Goal: Task Accomplishment & Management: Complete application form

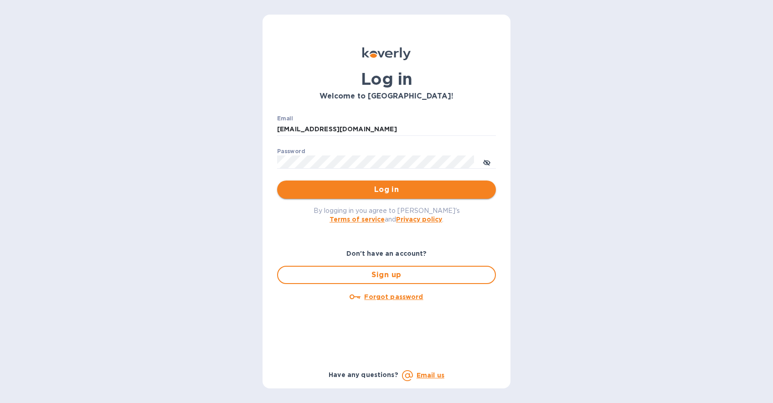
click at [395, 195] on span "Log in" at bounding box center [386, 189] width 204 height 11
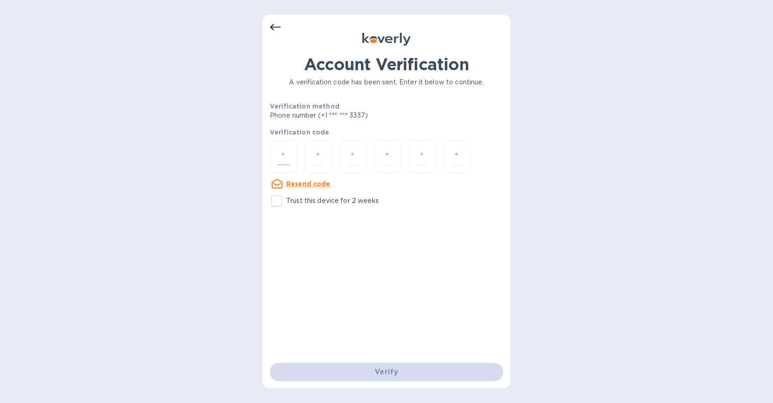
click at [285, 158] on input "number" at bounding box center [283, 156] width 12 height 17
click at [287, 157] on input "number" at bounding box center [283, 156] width 12 height 17
type input "1"
type input "6"
type input "8"
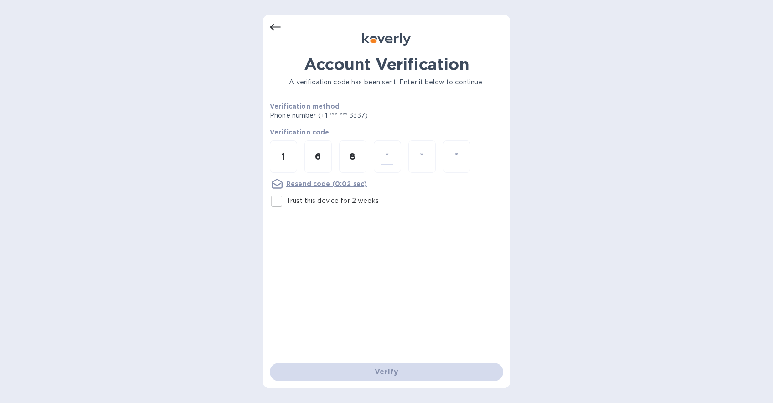
type input "6"
type input "5"
type input "6"
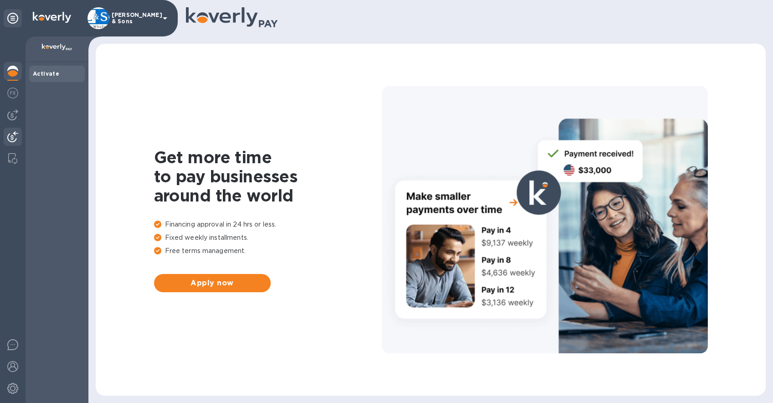
click at [13, 131] on div at bounding box center [13, 138] width 18 height 20
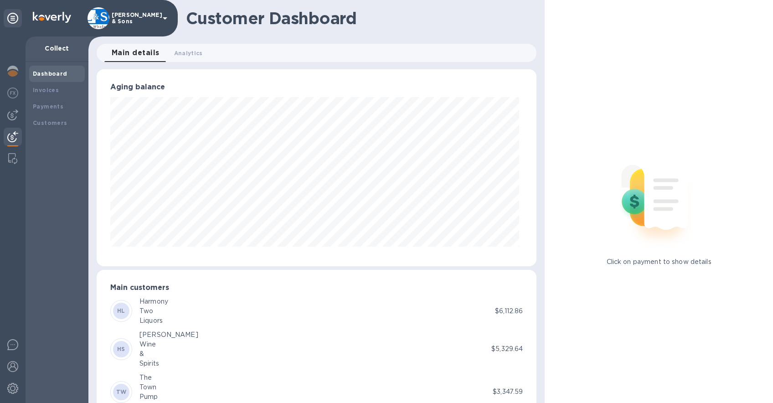
scroll to position [455391, 455151]
click at [49, 87] on b "Invoices" at bounding box center [46, 90] width 26 height 7
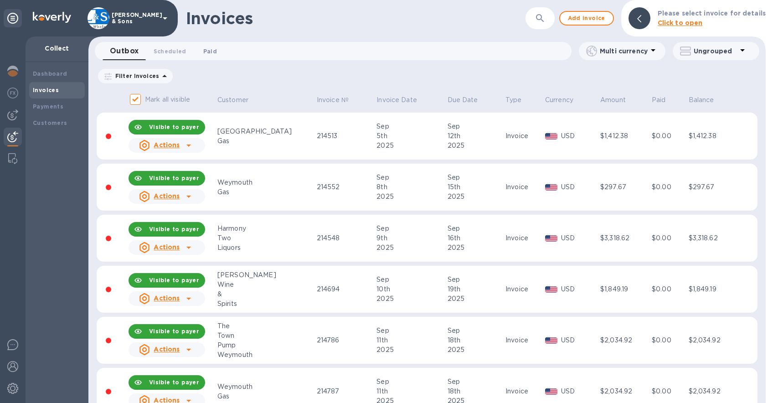
click at [207, 53] on span "Paid 0" at bounding box center [210, 51] width 14 height 10
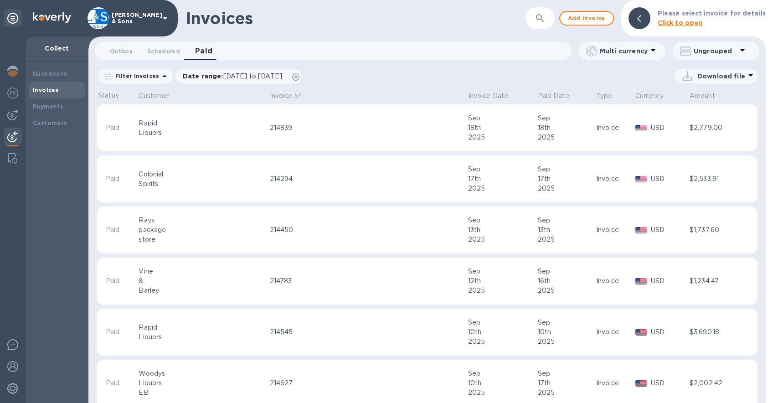
click at [151, 80] on div "Filter Invoices" at bounding box center [135, 76] width 75 height 15
click at [159, 77] on icon at bounding box center [164, 76] width 11 height 11
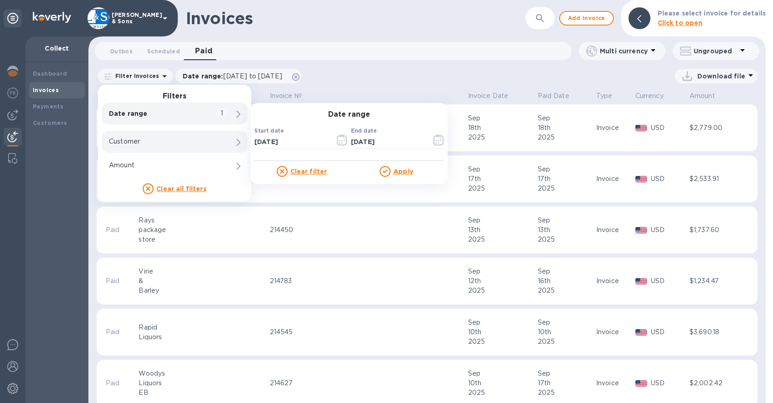
click at [152, 139] on p "Customer" at bounding box center [159, 142] width 100 height 10
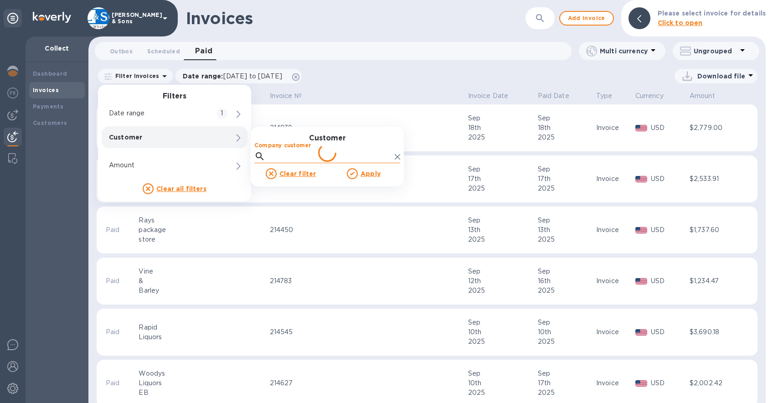
click at [277, 153] on input "Company customer" at bounding box center [330, 156] width 122 height 14
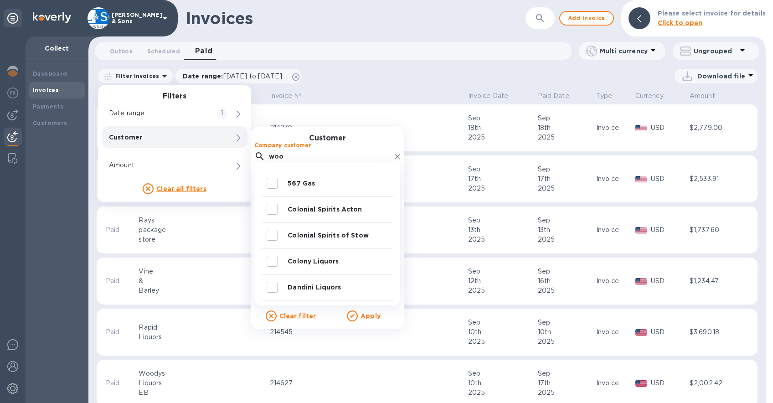
type input "wood"
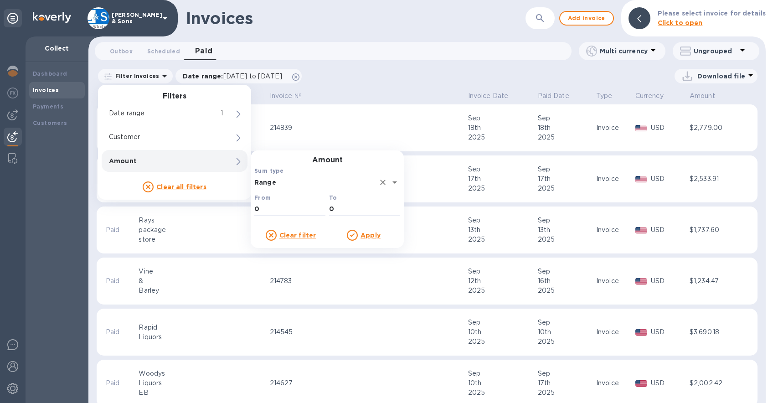
click at [283, 182] on input "Range" at bounding box center [314, 181] width 120 height 13
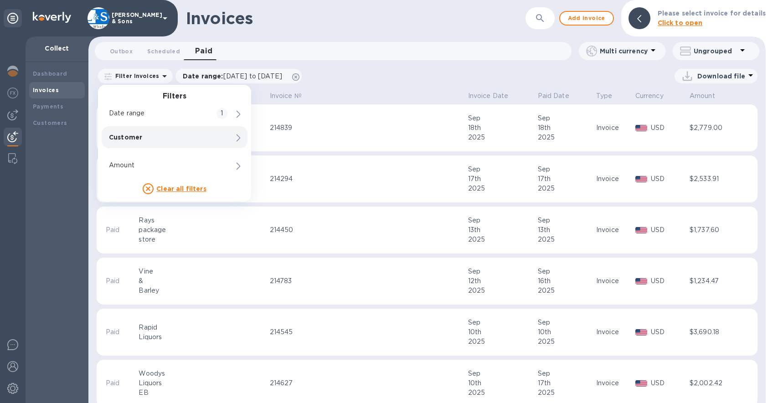
click at [221, 142] on div "Customer 0" at bounding box center [175, 137] width 146 height 22
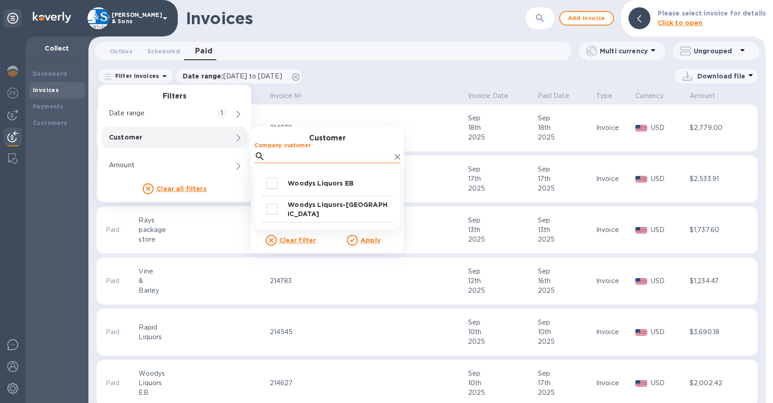
click at [318, 153] on input "Company customer" at bounding box center [330, 156] width 122 height 14
type input "wood"
click at [272, 185] on input "decorative checkbox" at bounding box center [271, 183] width 19 height 19
checkbox input "true"
click at [271, 209] on input "decorative checkbox" at bounding box center [271, 209] width 19 height 19
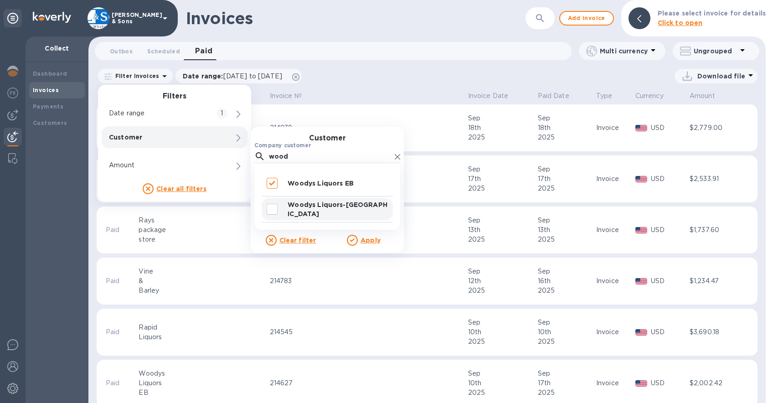
checkbox input "true"
click at [368, 240] on u "Apply" at bounding box center [370, 239] width 20 height 7
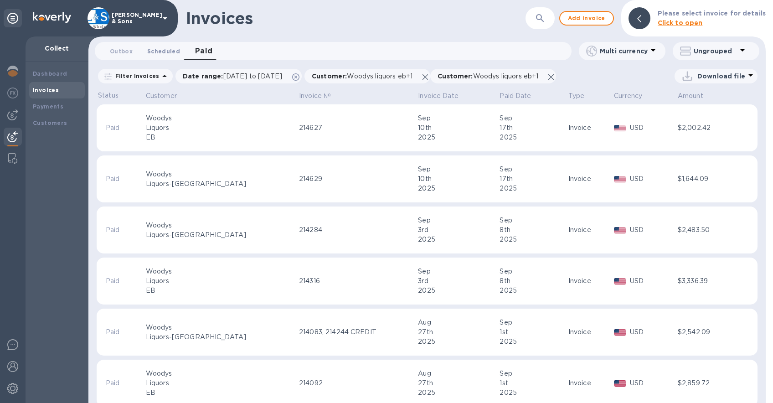
click at [161, 55] on span "Scheduled 0" at bounding box center [163, 51] width 33 height 10
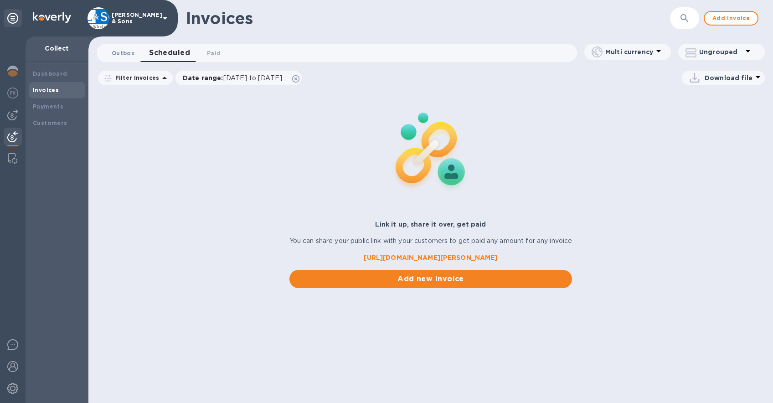
click at [112, 50] on span "Outbox 0" at bounding box center [123, 53] width 23 height 10
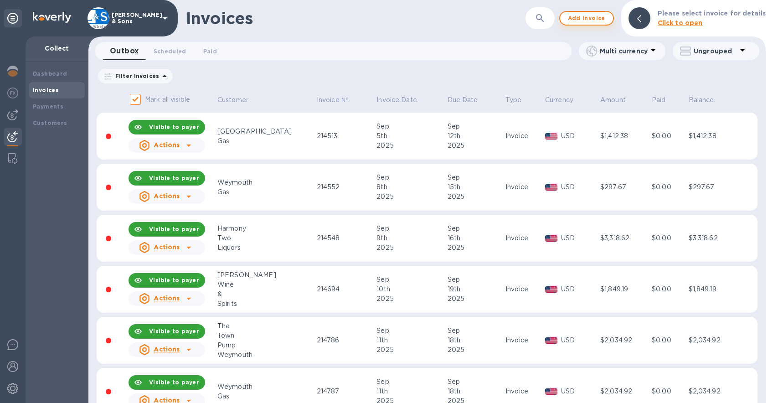
click at [604, 18] on span "Add invoice" at bounding box center [586, 18] width 38 height 11
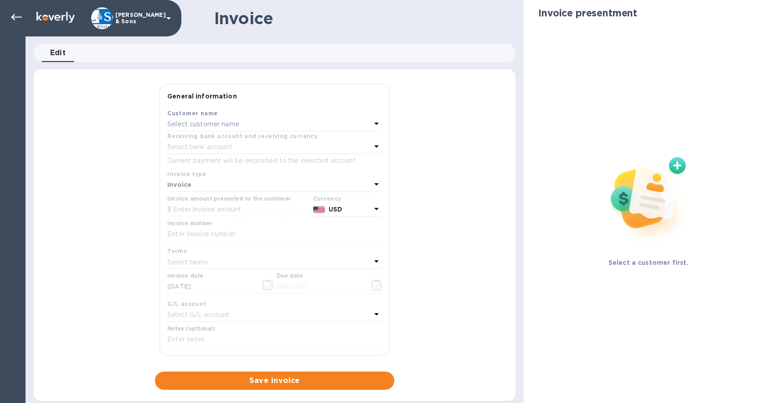
click at [238, 121] on p "Select customer name" at bounding box center [203, 124] width 72 height 10
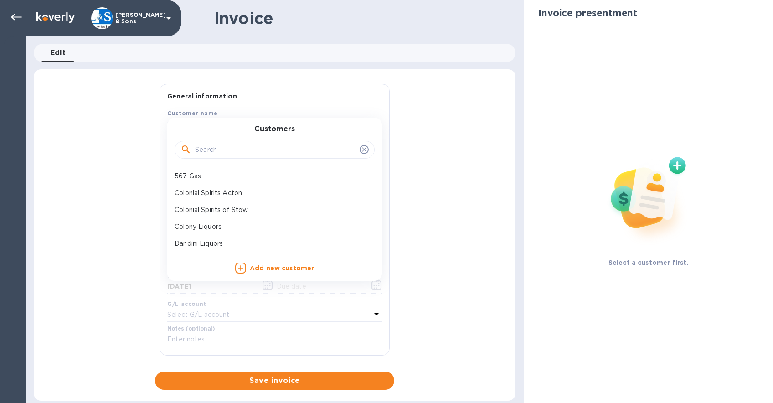
click at [233, 148] on input "text" at bounding box center [275, 150] width 161 height 14
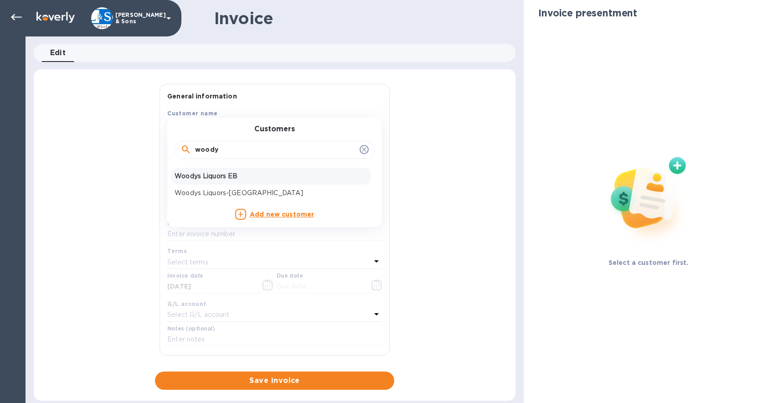
type input "woody"
click at [231, 175] on p "Woodys Liquors EB" at bounding box center [270, 176] width 193 height 10
type input "[DATE]"
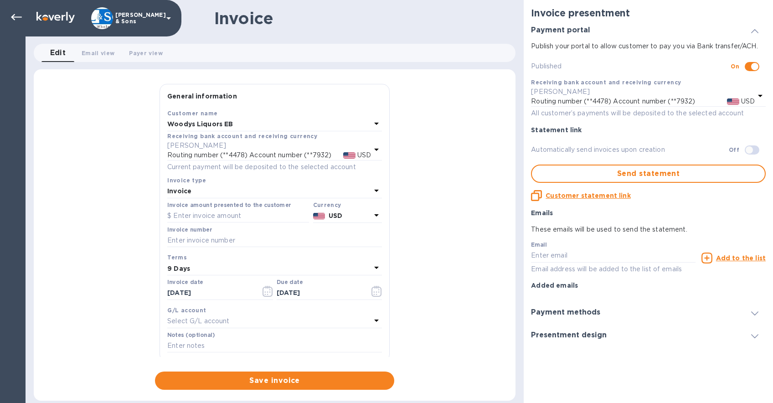
checkbox input "true"
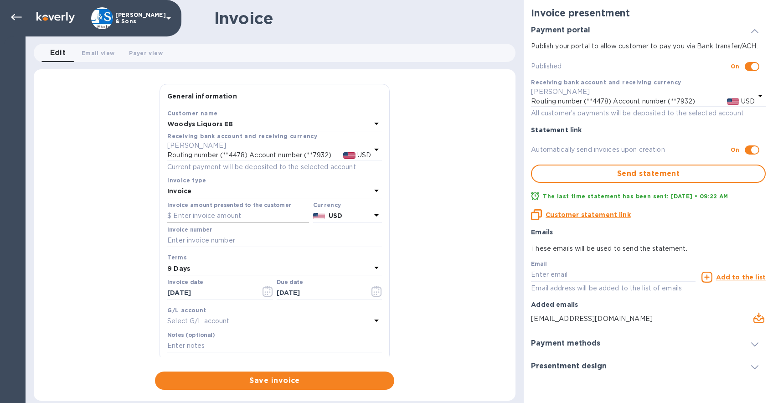
click at [200, 217] on input "text" at bounding box center [238, 216] width 142 height 14
click at [215, 218] on input "text" at bounding box center [238, 216] width 142 height 14
type input "2,451.57"
type input "214850 + 214905"
click at [260, 287] on button "button" at bounding box center [267, 291] width 21 height 22
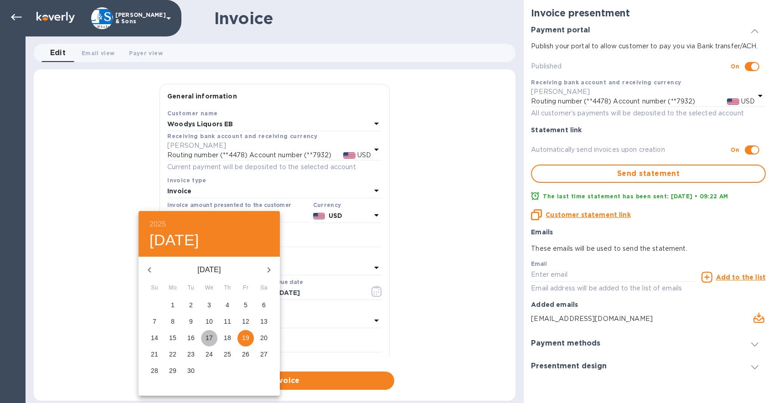
click at [202, 338] on span "17" at bounding box center [209, 337] width 16 height 9
type input "[DATE]"
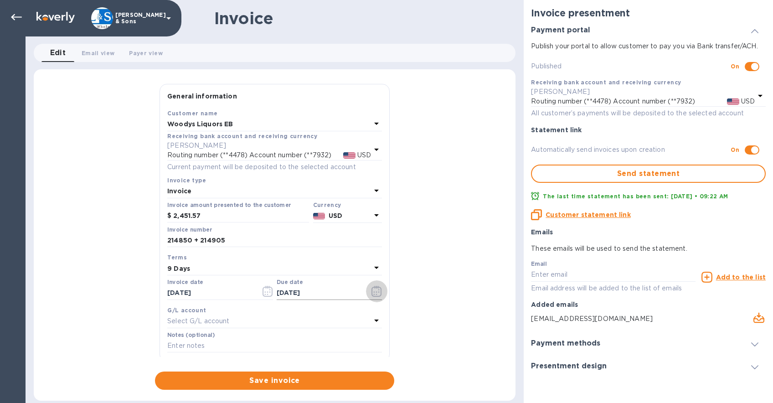
click at [374, 289] on icon "button" at bounding box center [376, 291] width 10 height 11
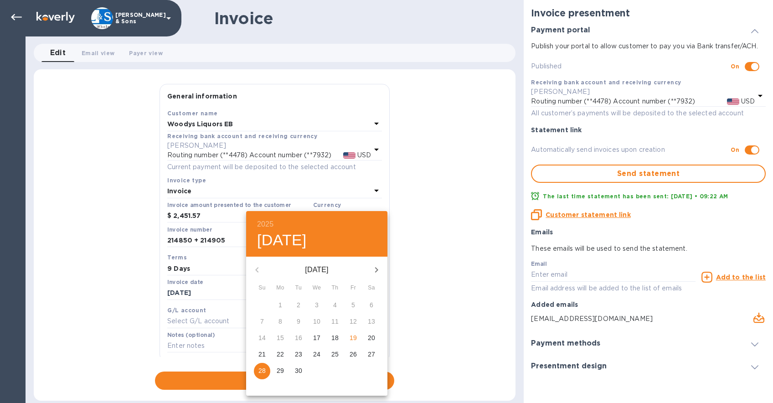
click at [349, 353] on p "26" at bounding box center [352, 353] width 7 height 9
type input "[DATE]"
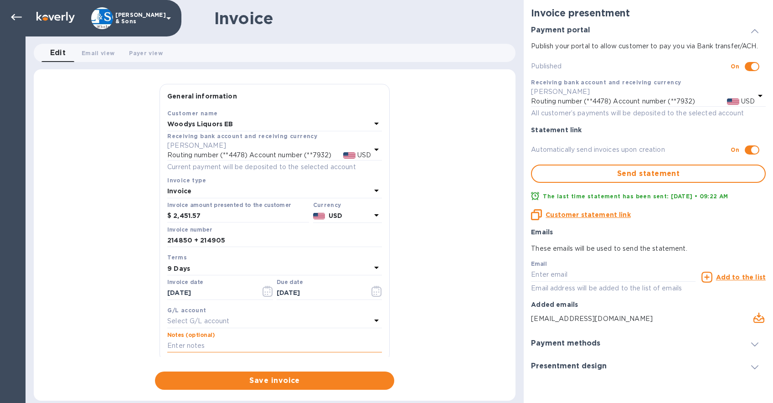
click at [182, 347] on input "text" at bounding box center [274, 346] width 215 height 14
type input "Thank you!"
click at [210, 380] on span "Save invoice" at bounding box center [274, 380] width 225 height 11
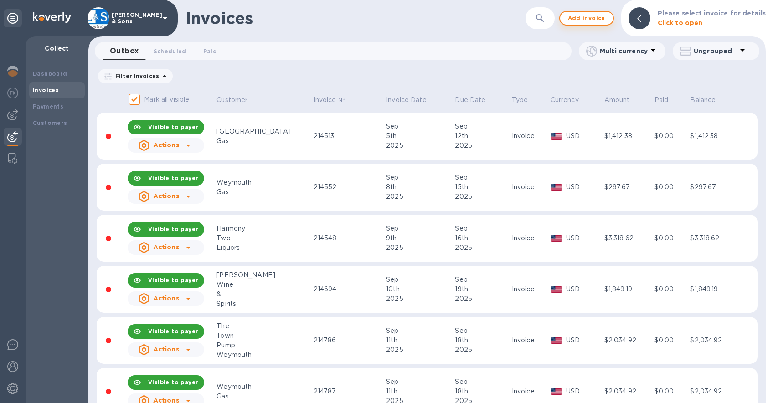
click at [587, 18] on span "Add invoice" at bounding box center [586, 18] width 38 height 11
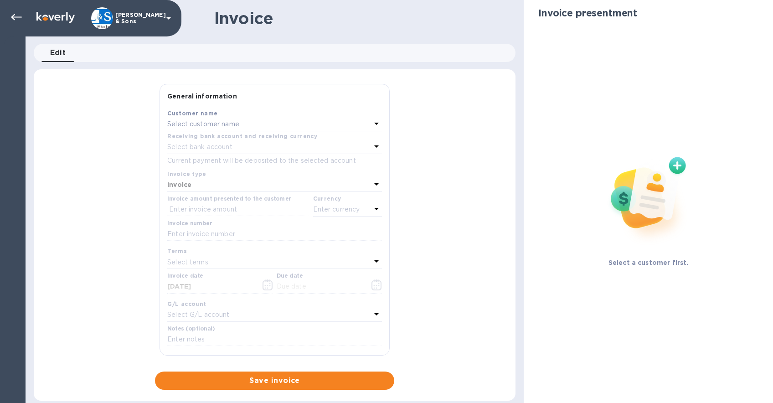
click at [214, 123] on p "Select customer name" at bounding box center [203, 124] width 72 height 10
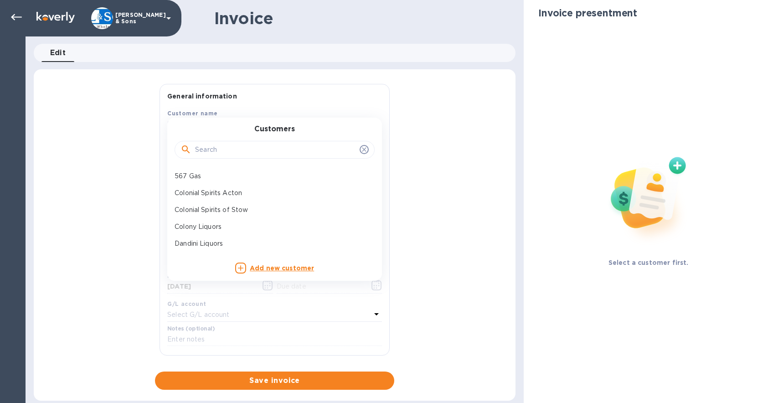
click at [225, 150] on input "text" at bounding box center [275, 150] width 161 height 14
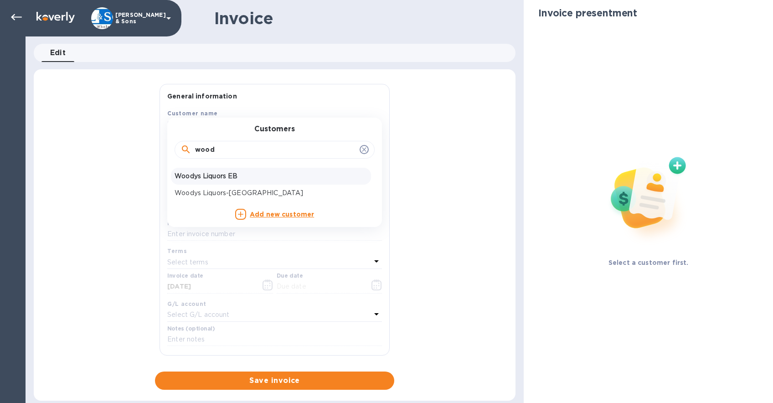
type input "wood"
click at [238, 173] on p "Woodys Liquors EB" at bounding box center [270, 176] width 193 height 10
type input "[DATE]"
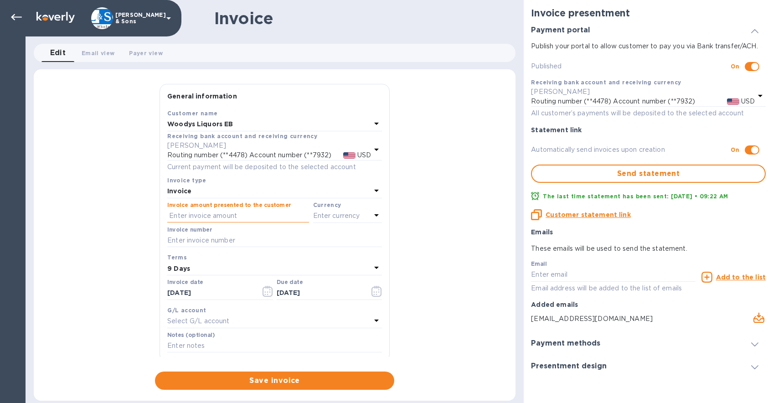
click at [229, 216] on input "text" at bounding box center [238, 216] width 142 height 14
type input "1,583.78"
click at [333, 217] on p "Enter currency" at bounding box center [336, 216] width 47 height 10
click at [304, 233] on div "US Dollar" at bounding box center [333, 238] width 74 height 13
click at [239, 229] on div "Invoice number" at bounding box center [274, 236] width 215 height 21
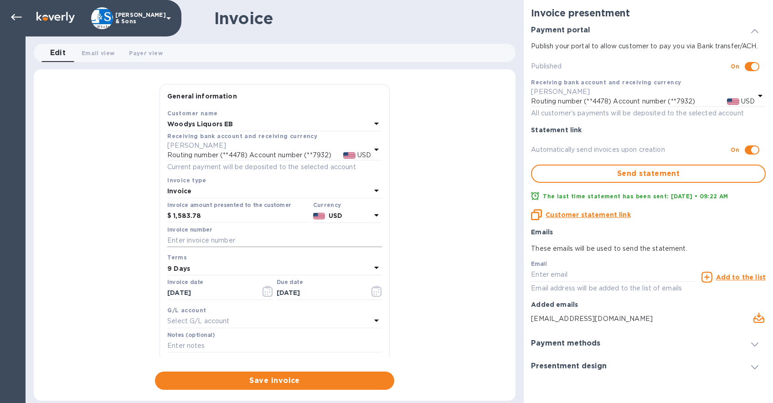
click at [233, 239] on input "text" at bounding box center [274, 241] width 215 height 14
type input "215056"
click at [266, 292] on icon "button" at bounding box center [267, 291] width 10 height 11
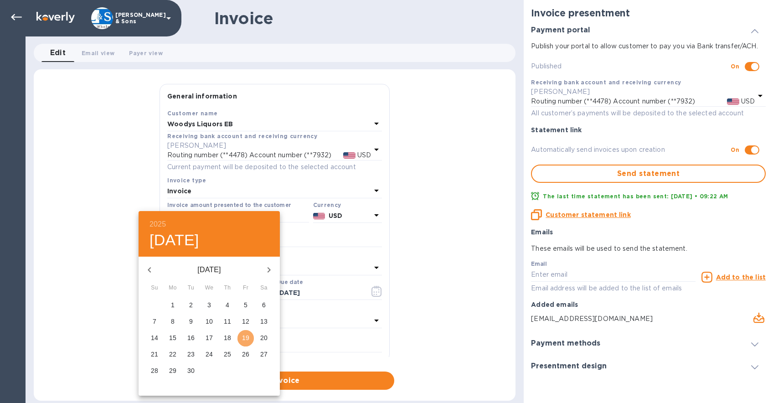
click at [249, 341] on p "19" at bounding box center [245, 337] width 7 height 9
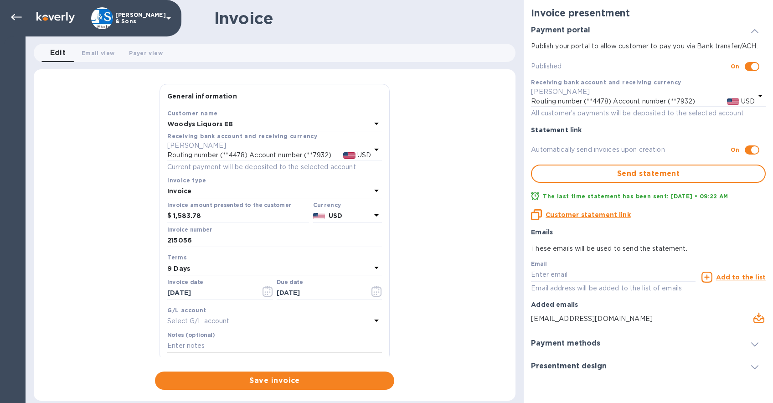
click at [212, 340] on input "text" at bounding box center [274, 346] width 215 height 14
type input "Thank you!"
click at [286, 384] on span "Save invoice" at bounding box center [274, 380] width 225 height 11
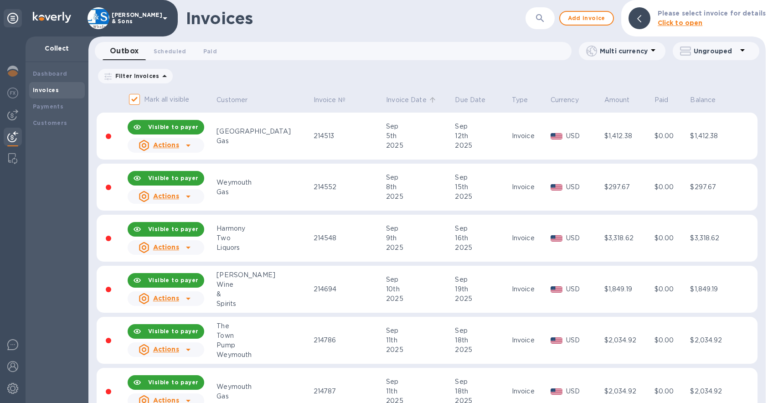
click at [386, 99] on p "Invoice Date" at bounding box center [406, 100] width 41 height 10
click at [605, 21] on span "Add invoice" at bounding box center [586, 18] width 38 height 11
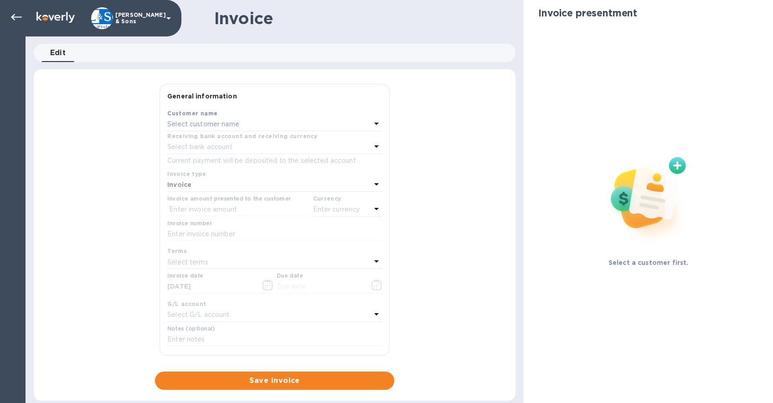
click at [266, 123] on div "Select customer name" at bounding box center [269, 124] width 204 height 13
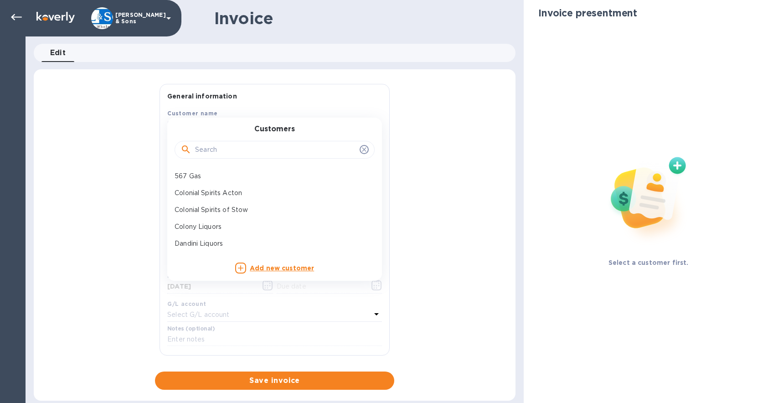
click at [261, 148] on input "text" at bounding box center [275, 150] width 161 height 14
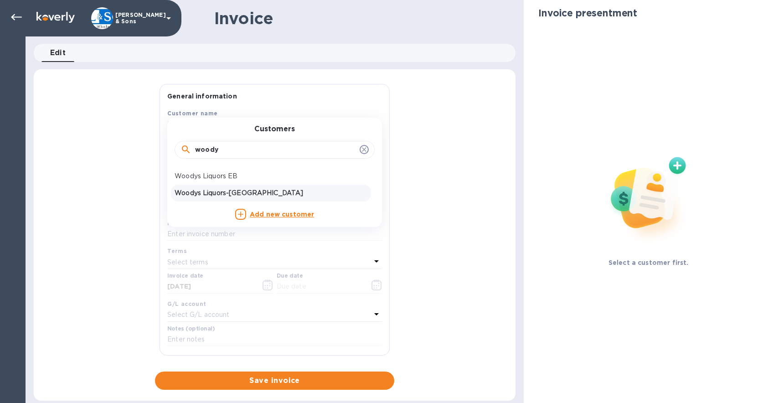
type input "woody"
click at [251, 195] on p "Woodys Liquors-[GEOGRAPHIC_DATA]" at bounding box center [270, 193] width 193 height 10
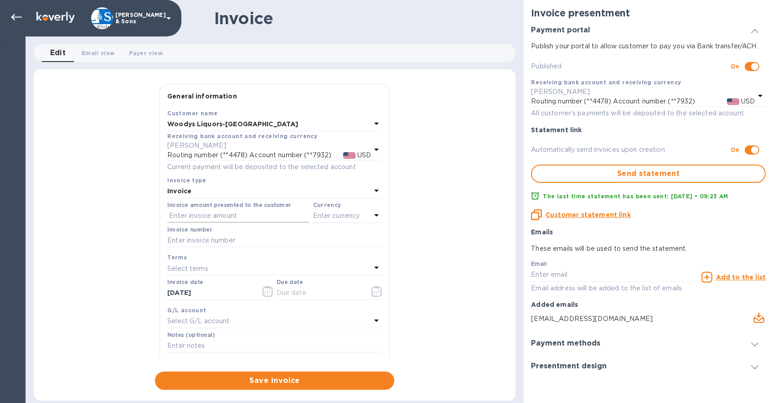
click at [198, 213] on input "text" at bounding box center [238, 216] width 142 height 14
click at [204, 215] on input "text" at bounding box center [238, 216] width 142 height 14
type input "1,889.79"
click at [318, 210] on div "Enter currency" at bounding box center [342, 216] width 58 height 13
click at [316, 237] on p "US Dollar" at bounding box center [332, 239] width 70 height 10
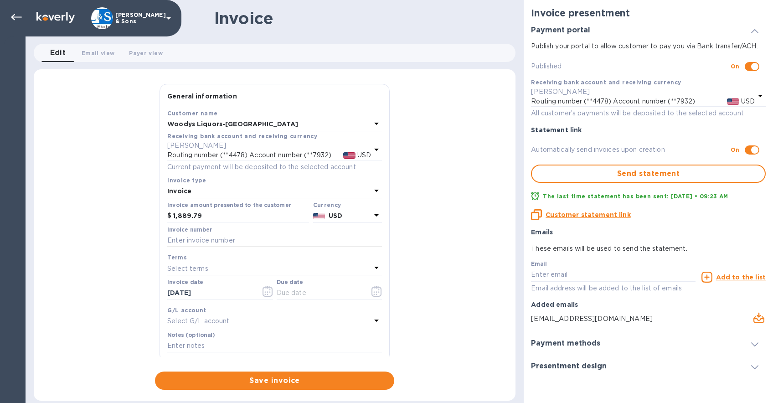
click at [230, 242] on input "text" at bounding box center [274, 241] width 215 height 14
type input "214932"
click at [201, 267] on p "Select terms" at bounding box center [187, 269] width 41 height 10
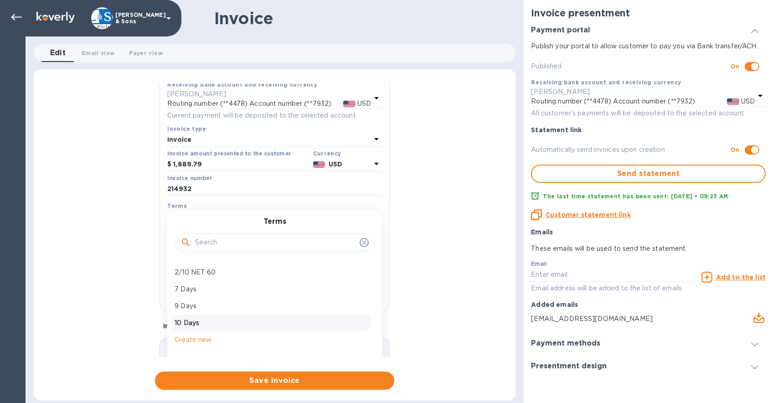
scroll to position [109, 0]
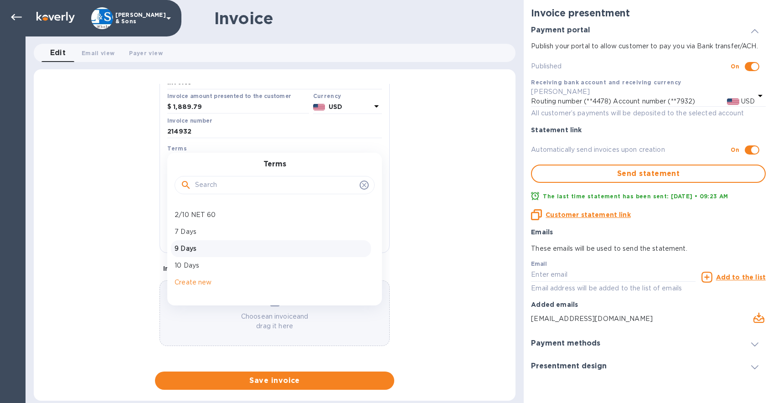
click at [200, 246] on p "9 Days" at bounding box center [270, 249] width 193 height 10
type input "[DATE]"
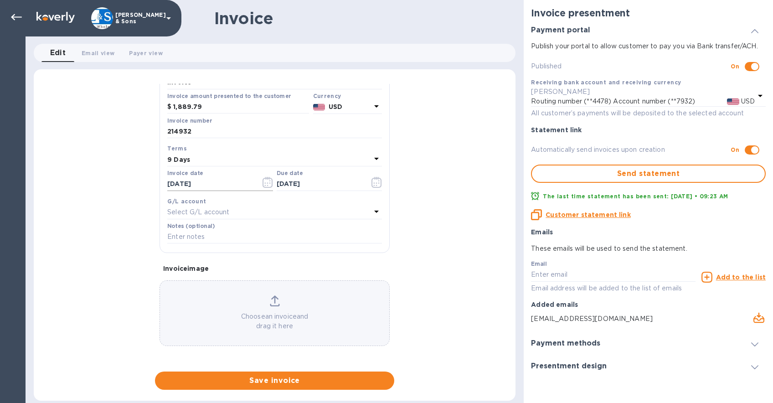
click at [264, 183] on icon "button" at bounding box center [264, 182] width 1 height 1
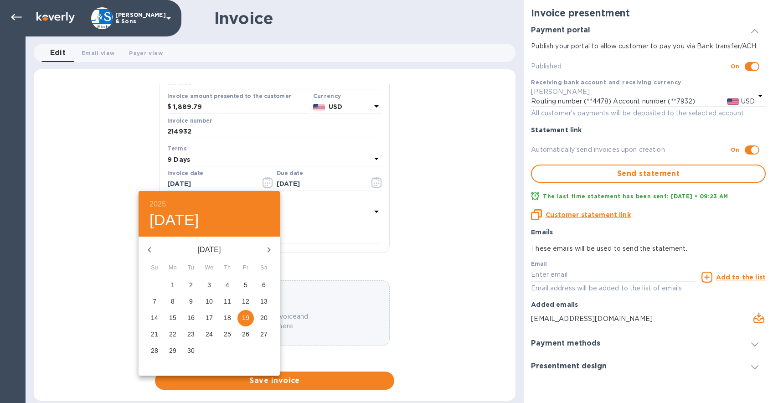
click at [211, 318] on p "17" at bounding box center [208, 317] width 7 height 9
type input "[DATE]"
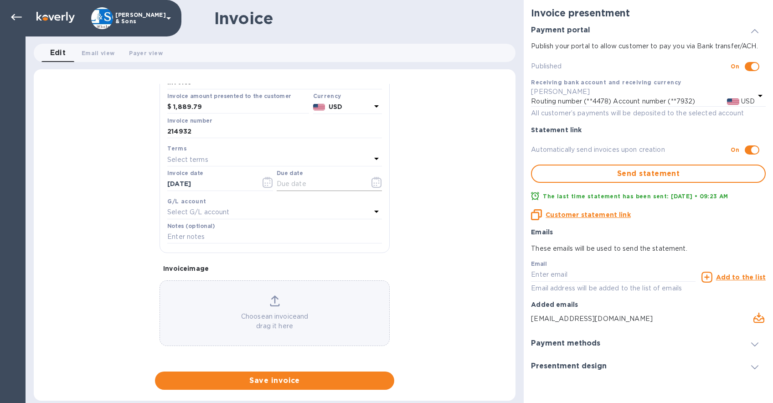
click at [367, 182] on button "button" at bounding box center [376, 182] width 21 height 22
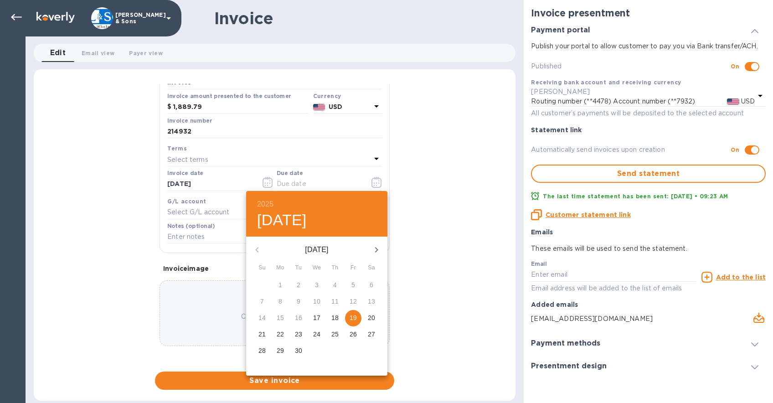
click at [352, 334] on p "26" at bounding box center [352, 333] width 7 height 9
type input "[DATE]"
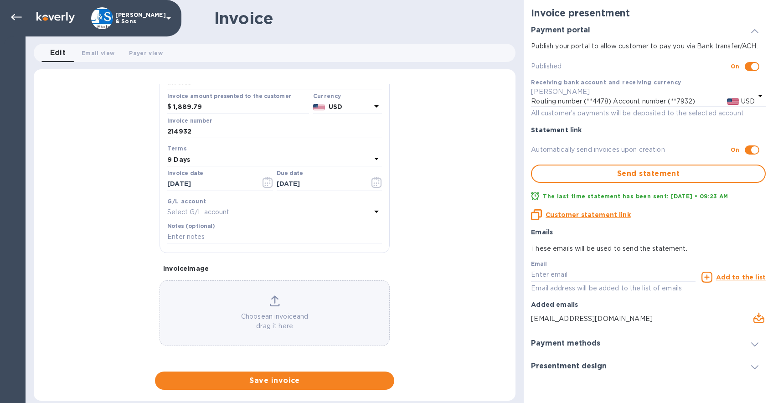
click at [144, 240] on div "General information Save Customer name Woodys Liquors-Somerville Receiving bank…" at bounding box center [275, 237] width 482 height 306
click at [200, 230] on input "text" at bounding box center [274, 237] width 215 height 14
type input "Thank you!"
click at [120, 252] on div "General information Save Customer name Woodys Liquors-Somerville Receiving bank…" at bounding box center [275, 237] width 482 height 306
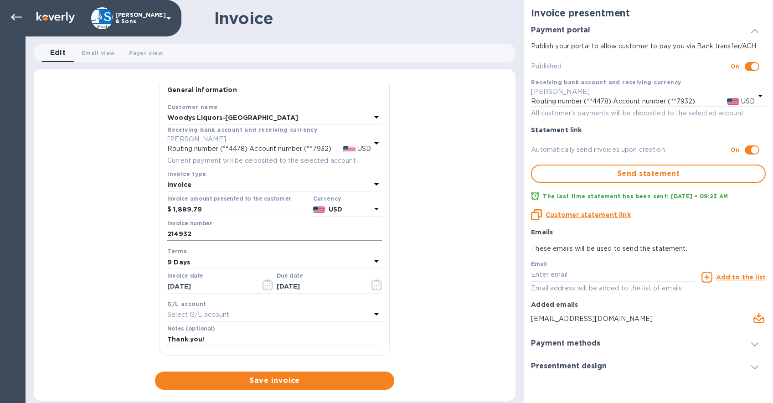
scroll to position [0, 0]
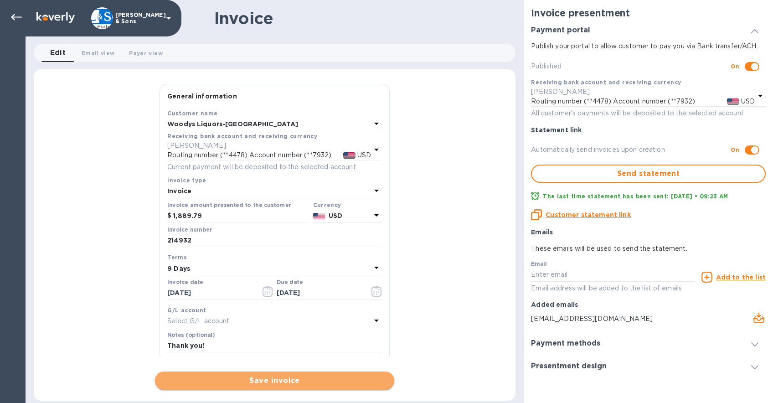
click at [322, 377] on span "Save invoice" at bounding box center [274, 380] width 225 height 11
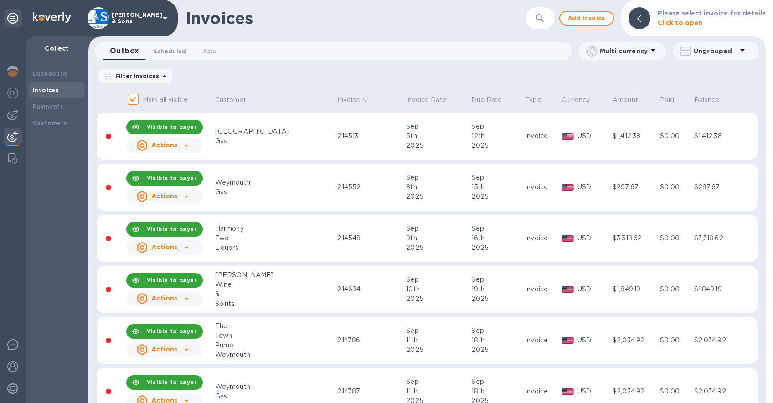
click at [164, 52] on span "Scheduled 0" at bounding box center [170, 51] width 33 height 10
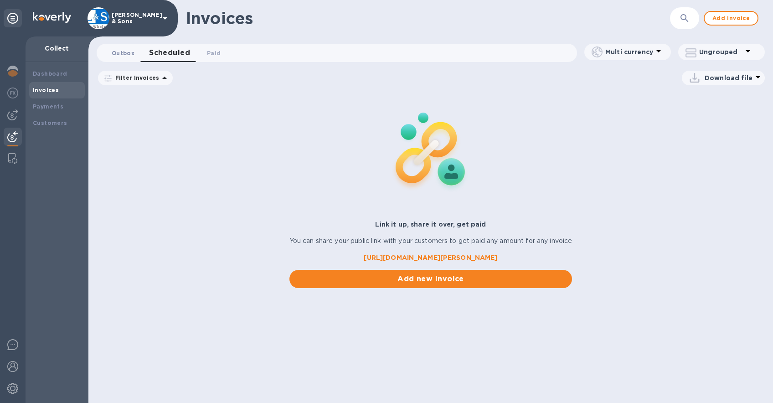
click at [125, 55] on span "Outbox 0" at bounding box center [123, 53] width 23 height 10
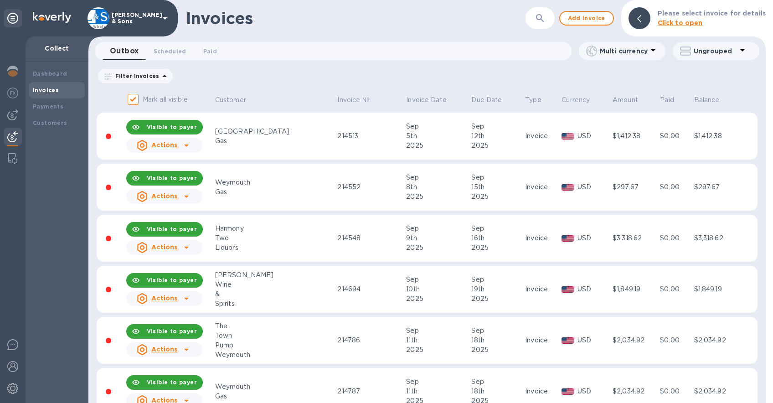
click at [153, 77] on p "Filter Invoices" at bounding box center [135, 76] width 47 height 8
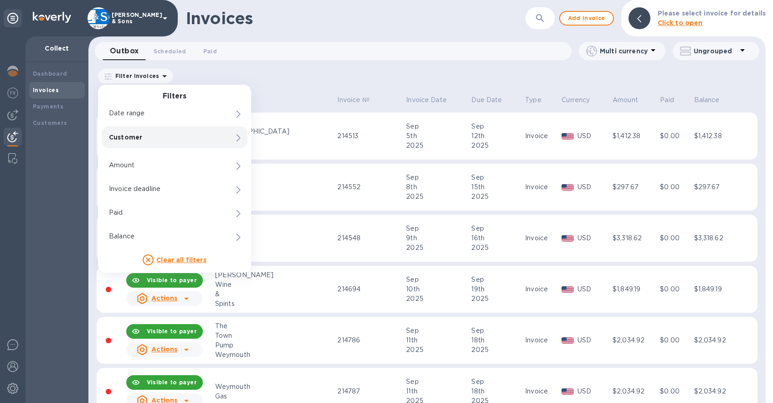
click at [154, 137] on p "Customer" at bounding box center [159, 137] width 100 height 9
click at [277, 148] on label "Company customer" at bounding box center [282, 145] width 56 height 5
click at [277, 149] on input "Company customer" at bounding box center [330, 156] width 122 height 14
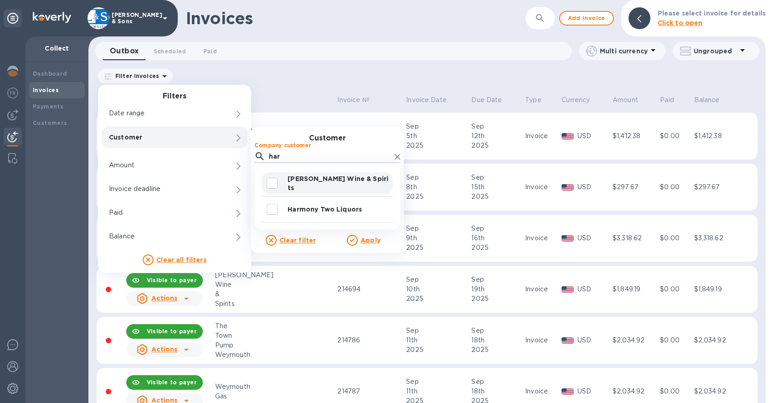
type input "har"
click at [272, 185] on input "decorative checkbox" at bounding box center [271, 183] width 19 height 19
checkbox input "true"
click at [367, 245] on div "Apply" at bounding box center [363, 240] width 73 height 11
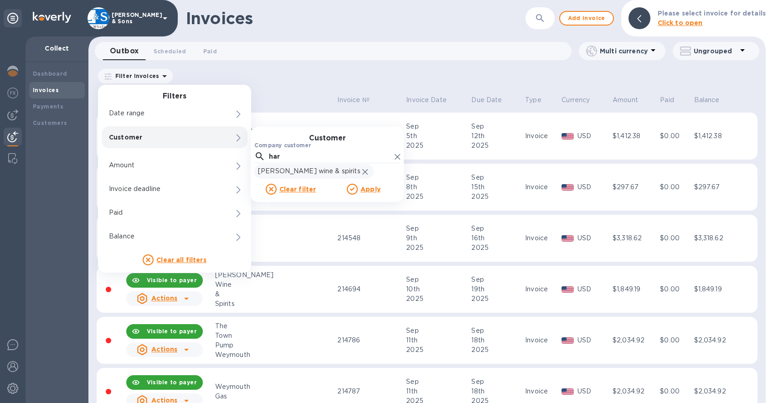
click at [371, 190] on u "Apply" at bounding box center [370, 188] width 20 height 7
